Goal: Task Accomplishment & Management: Complete application form

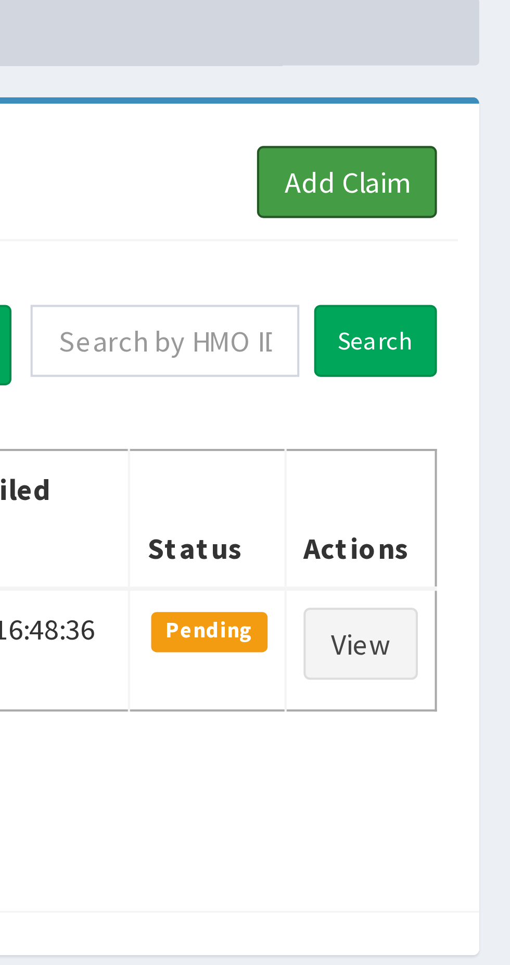
click at [469, 93] on link "Add Claim" at bounding box center [470, 95] width 44 height 18
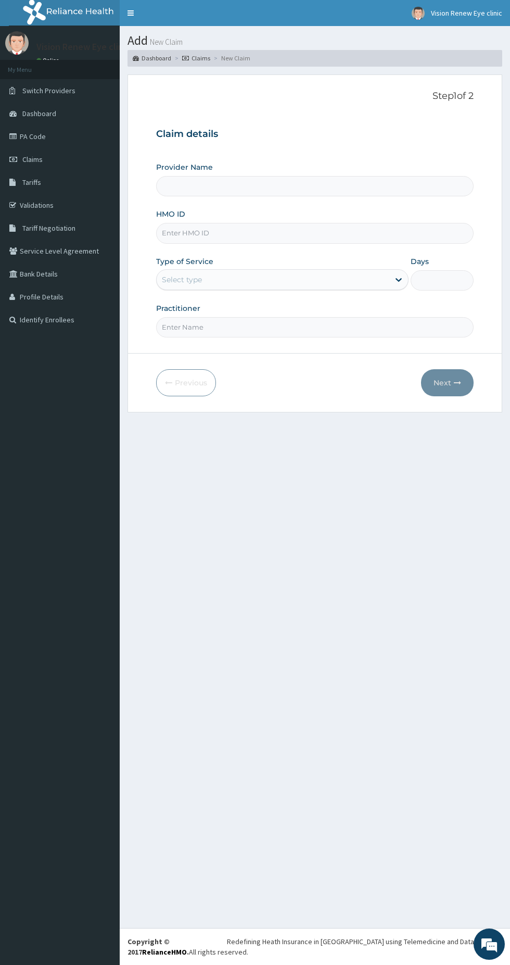
type input "Vision Renew Eye Clinic and optical services LTD"
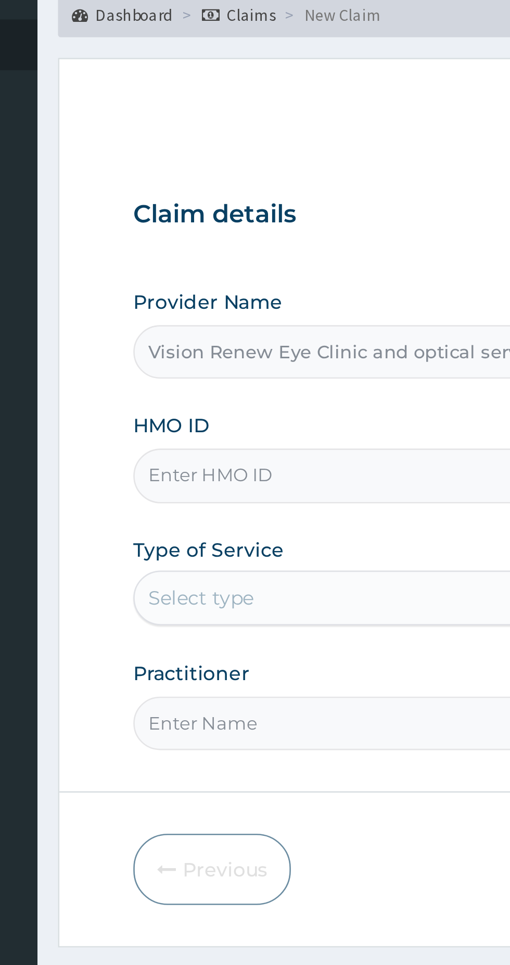
click at [233, 232] on input "HMO ID" at bounding box center [315, 233] width 318 height 20
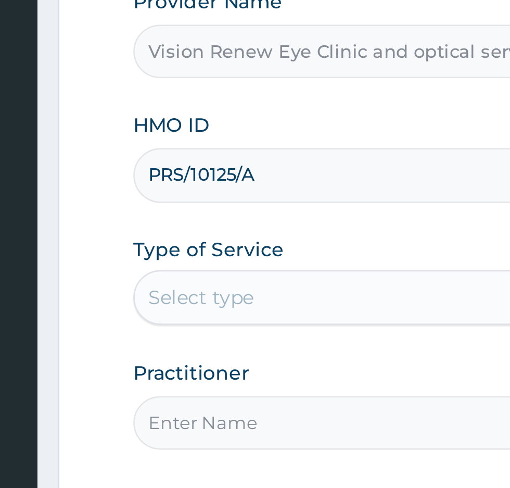
type input "PRS/10125/A"
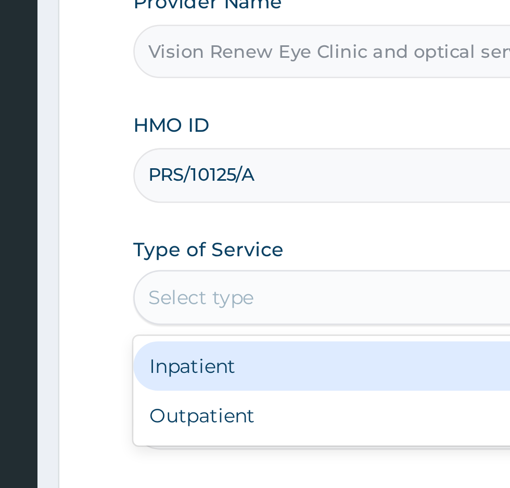
click at [194, 323] on div "Outpatient" at bounding box center [282, 324] width 253 height 19
type input "1"
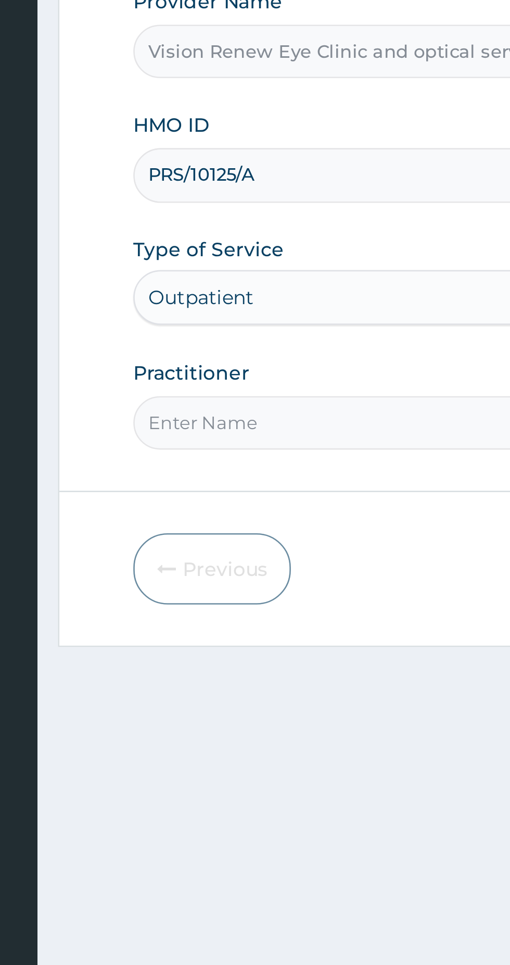
click at [240, 330] on input "Practitioner" at bounding box center [315, 327] width 318 height 20
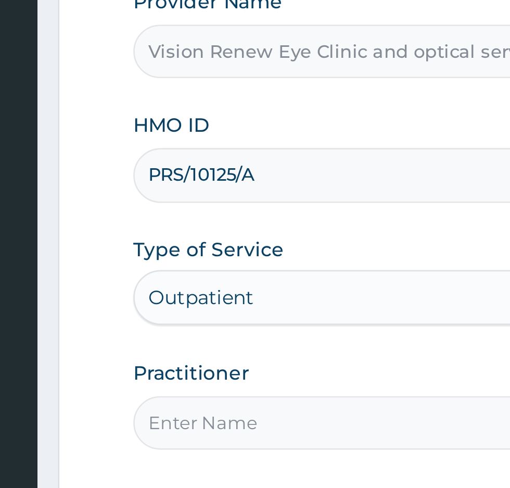
type input "Dr [PERSON_NAME]"
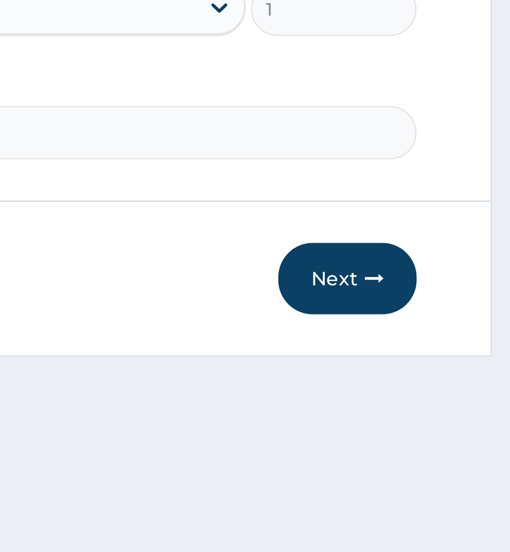
click at [451, 382] on button "Next" at bounding box center [447, 382] width 53 height 27
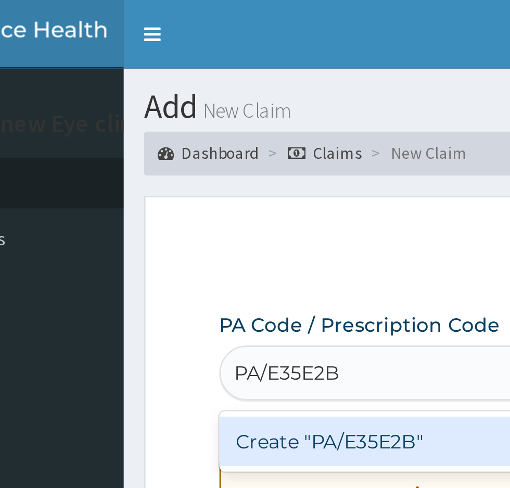
click at [231, 167] on div "Create "PA/E35E2B"" at bounding box center [261, 167] width 211 height 19
type input "PA/E35E2B"
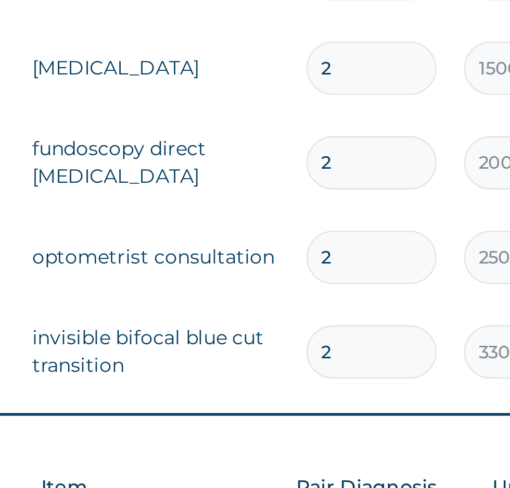
scroll to position [210, 0]
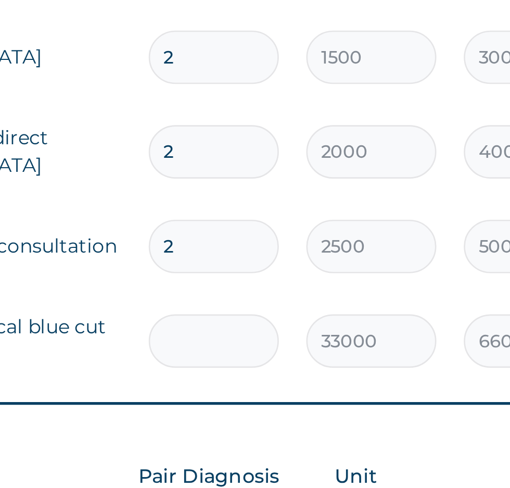
type input "0.00"
type input "1"
type input "33000.00"
type input "1"
click at [352, 401] on input "2" at bounding box center [356, 396] width 49 height 20
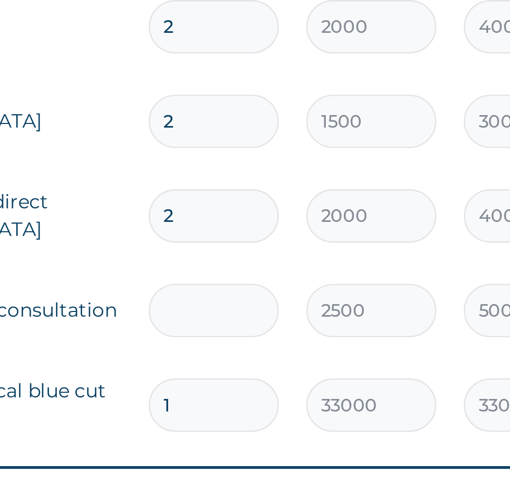
type input "0.00"
type input "1"
type input "2500.00"
type input "1"
click at [350, 358] on input "2" at bounding box center [356, 360] width 49 height 20
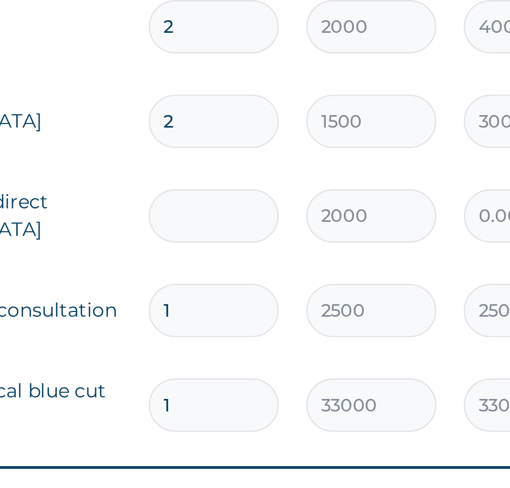
type input "0.00"
type input "1"
type input "2000.00"
type input "1"
click at [349, 327] on input "2" at bounding box center [356, 324] width 49 height 20
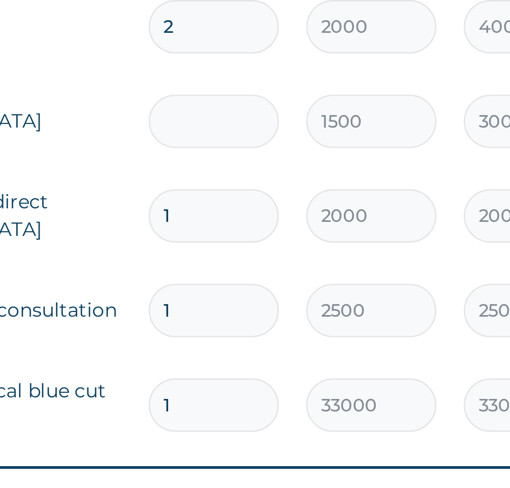
type input "0.00"
type input "1"
type input "1500.00"
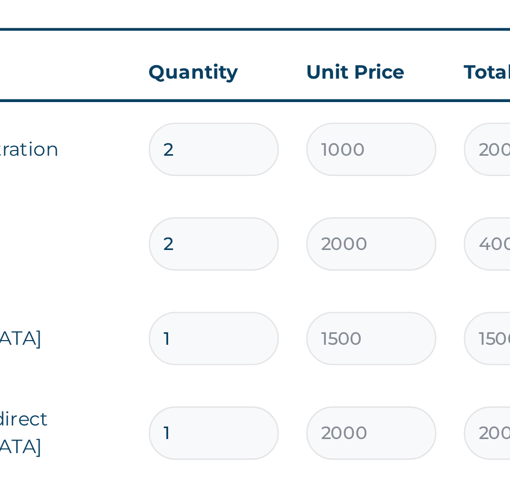
type input "1"
click at [349, 286] on input "2" at bounding box center [356, 288] width 49 height 20
type input "0.00"
type input "1"
type input "2000.00"
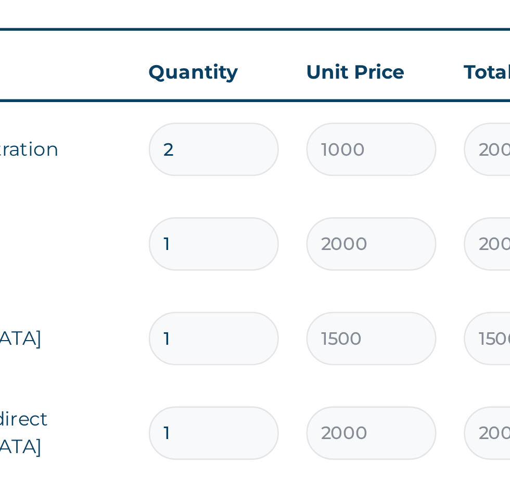
type input "1"
click at [354, 249] on input "2" at bounding box center [356, 252] width 49 height 20
type input "0.00"
type input "1"
type input "1000.00"
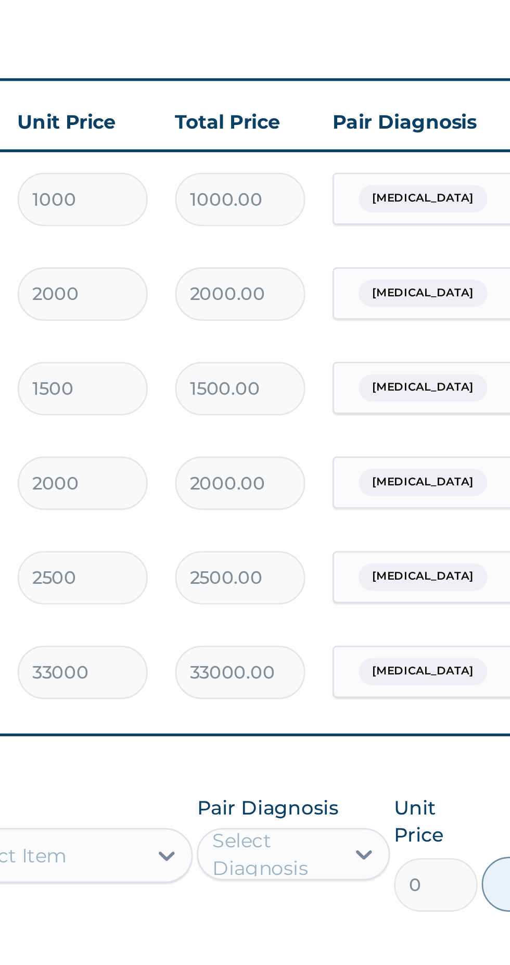
scroll to position [0, 0]
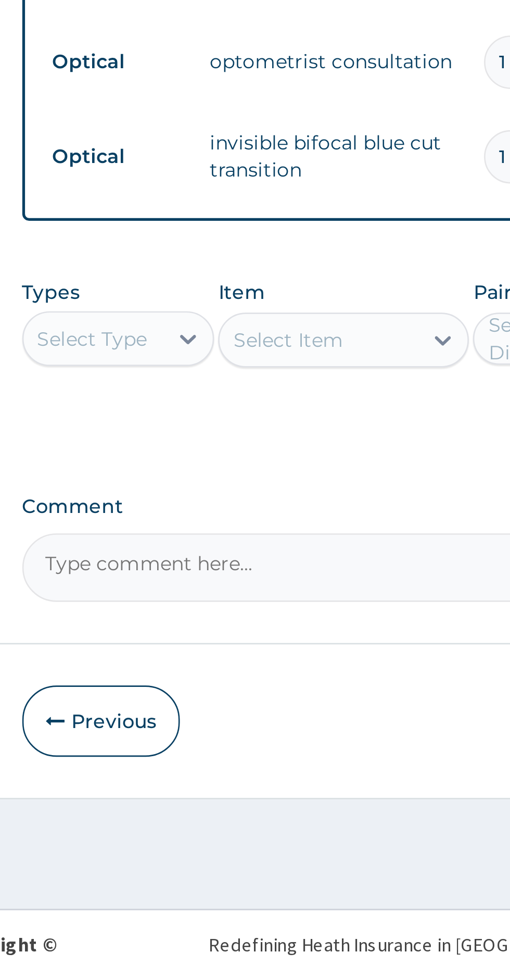
type input "1"
click at [239, 797] on textarea "Comment" at bounding box center [315, 798] width 318 height 26
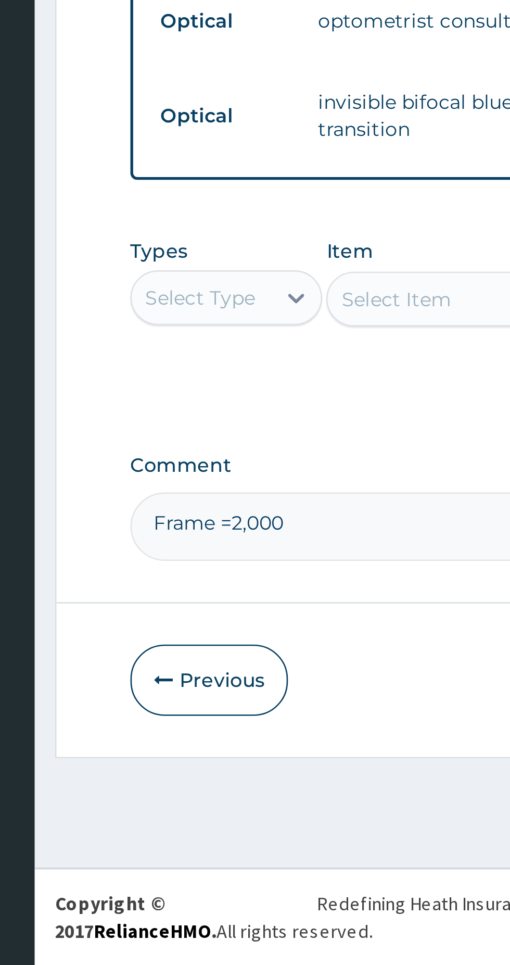
type textarea "Frame =2,000"
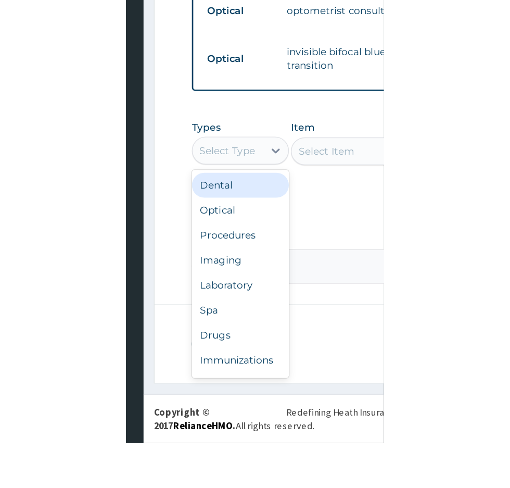
scroll to position [296, 0]
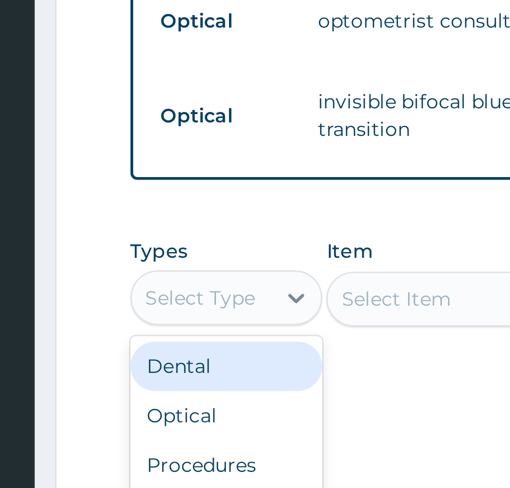
click at [175, 463] on div "Optical" at bounding box center [192, 460] width 73 height 19
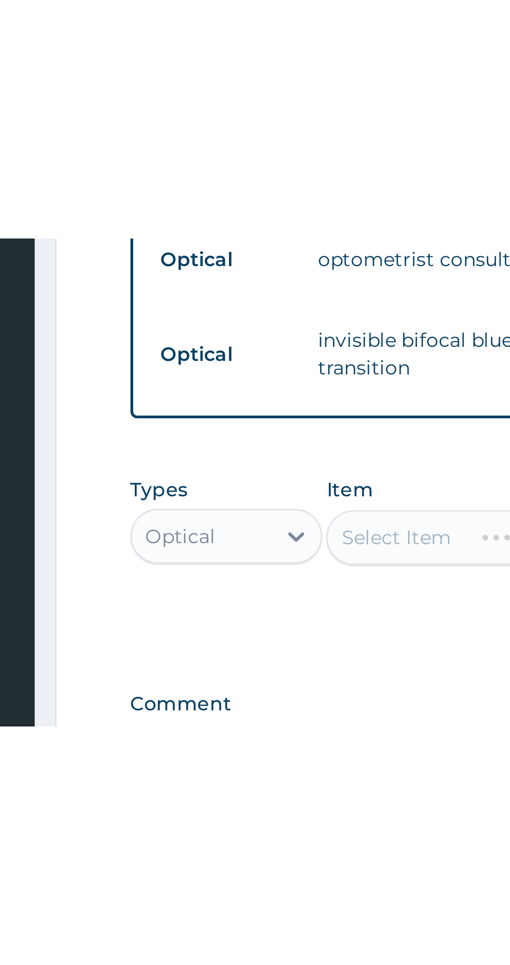
scroll to position [0, 0]
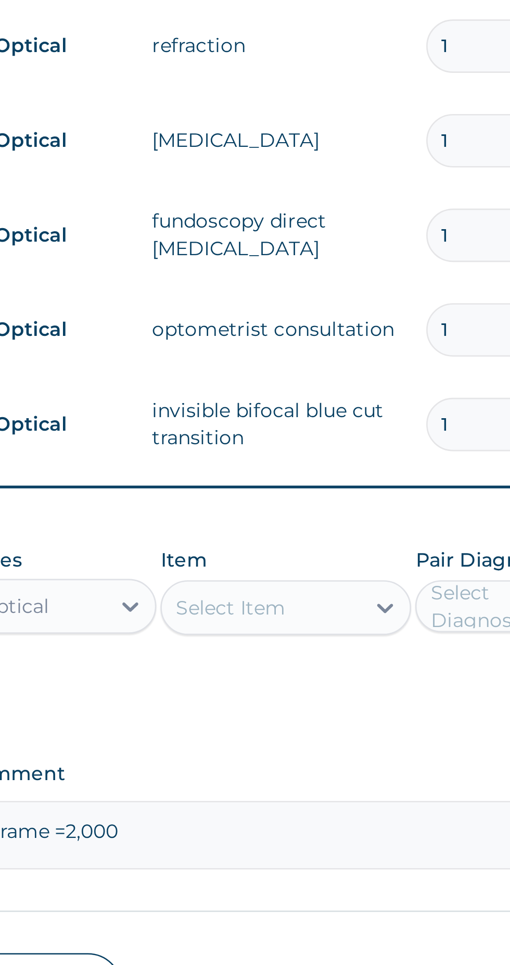
click at [319, 712] on icon at bounding box center [316, 712] width 10 height 10
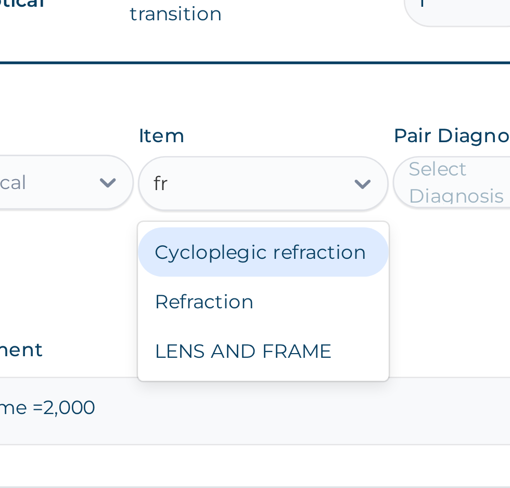
scroll to position [340, 0]
click at [296, 440] on div "LENS AND FRAME" at bounding box center [278, 436] width 95 height 19
type input "fr"
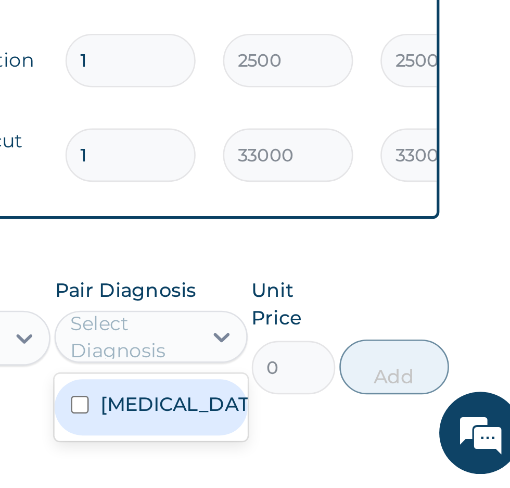
scroll to position [293, 0]
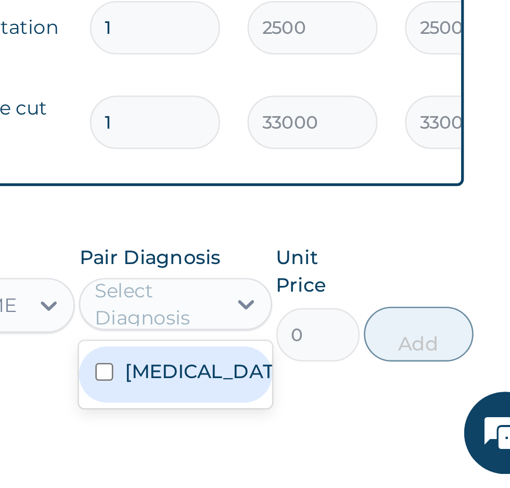
click at [341, 446] on input "checkbox" at bounding box center [337, 444] width 7 height 7
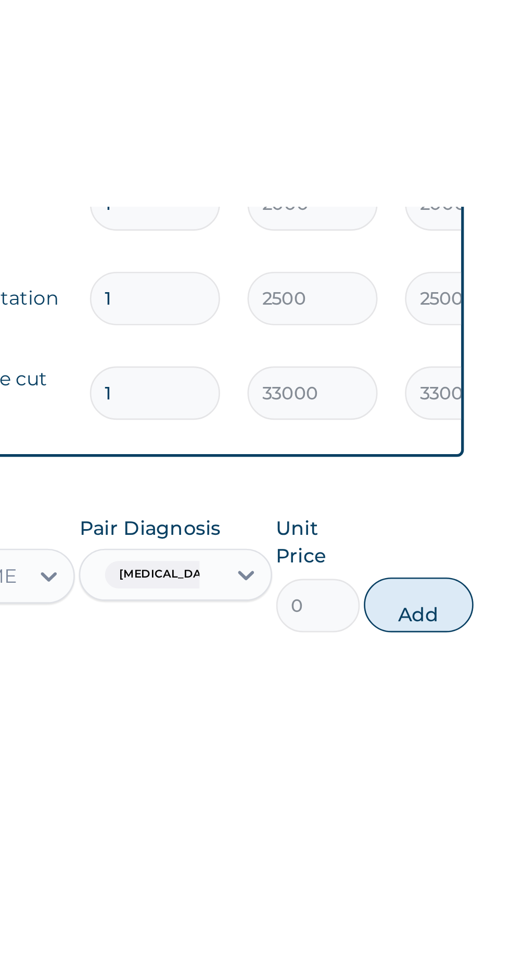
scroll to position [0, 0]
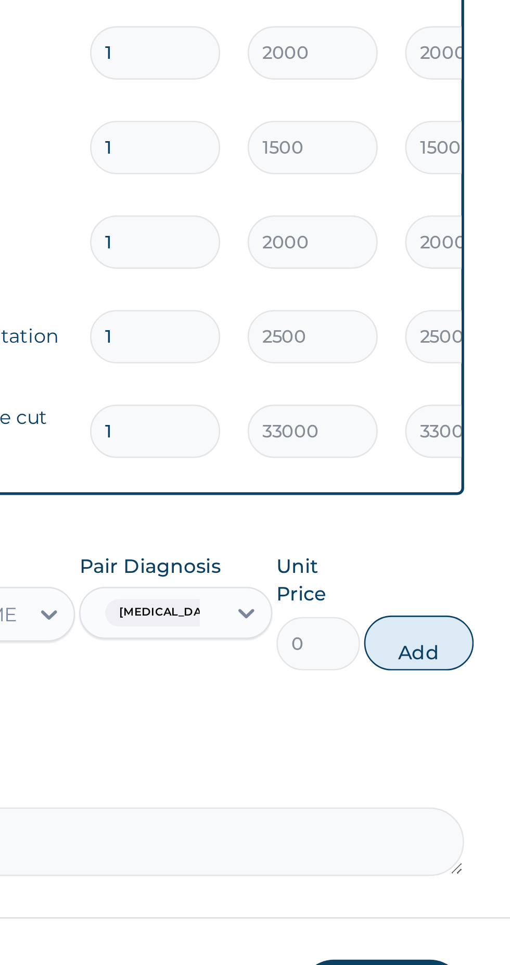
click at [416, 721] on input "0" at bounding box center [419, 723] width 32 height 20
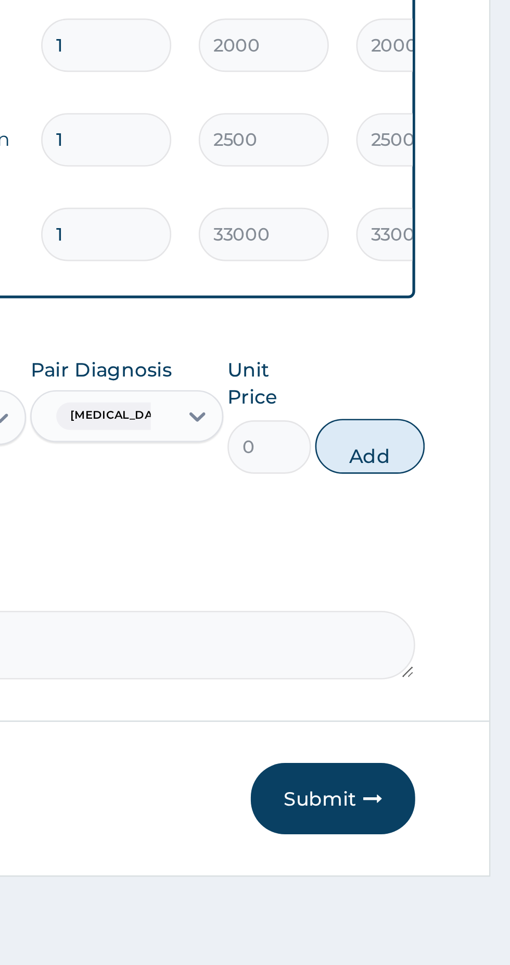
click at [445, 859] on button "Submit" at bounding box center [442, 856] width 62 height 27
